Goal: Transaction & Acquisition: Purchase product/service

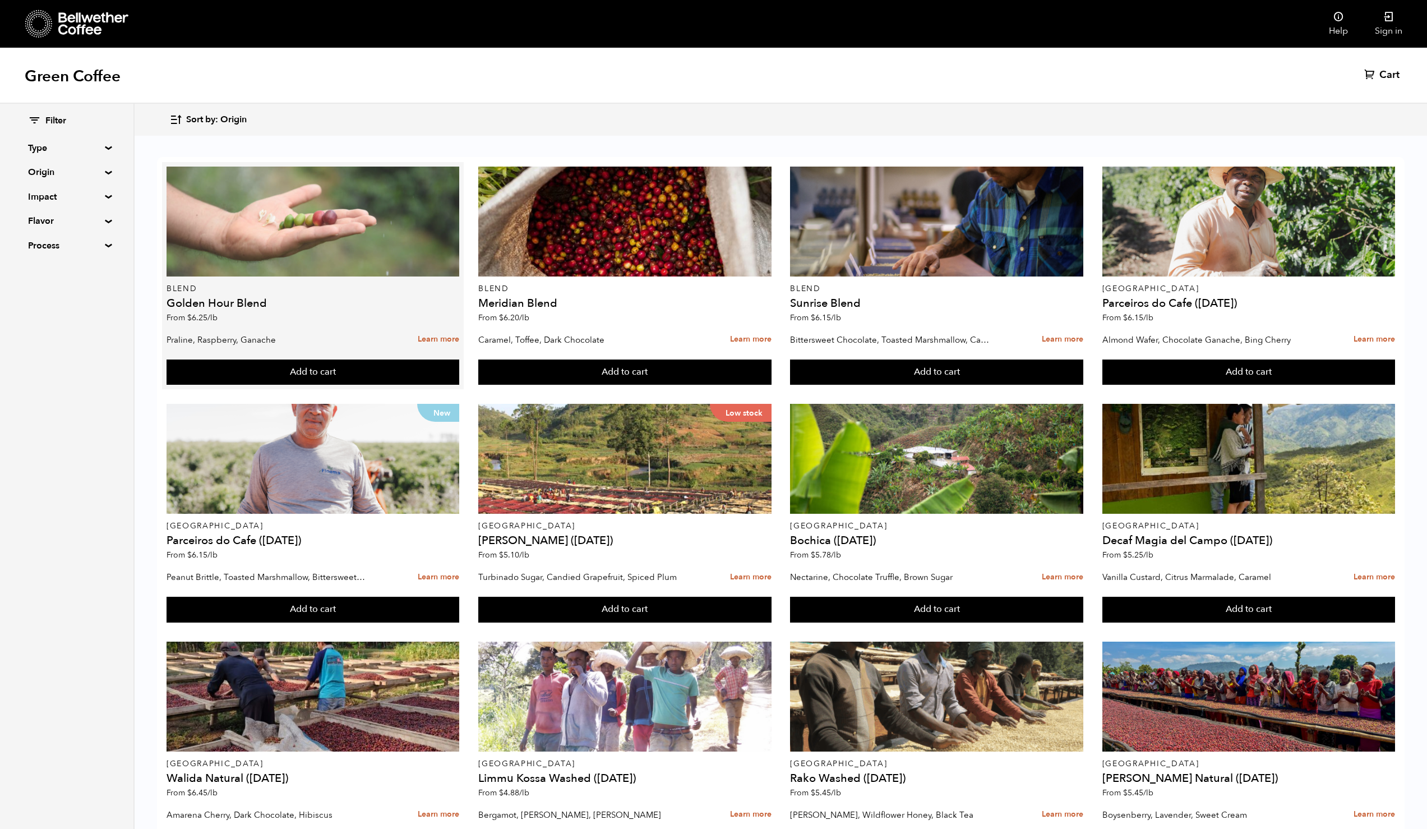
click at [370, 219] on div at bounding box center [313, 222] width 293 height 110
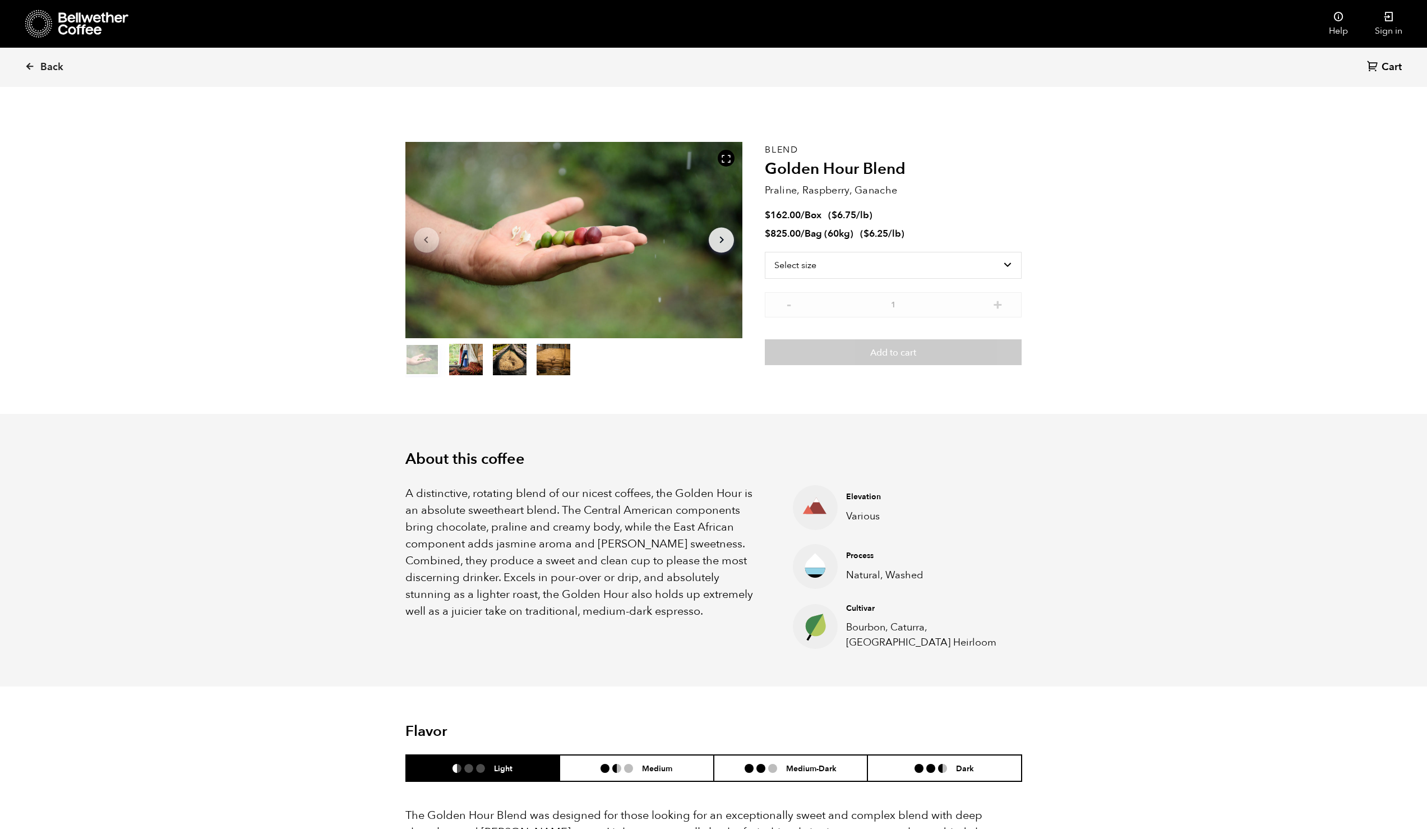
click at [42, 71] on span "Back" at bounding box center [51, 67] width 23 height 13
